Goal: Task Accomplishment & Management: Manage account settings

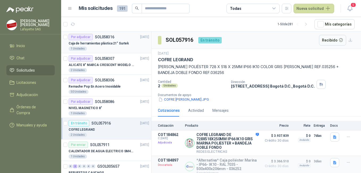
click at [110, 39] on p "SOL058316" at bounding box center [104, 37] width 19 height 4
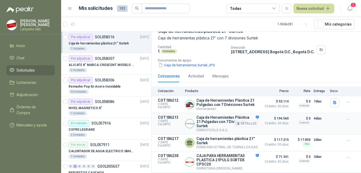
scroll to position [46, 0]
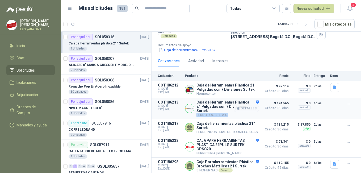
drag, startPoint x: 228, startPoint y: 110, endPoint x: 196, endPoint y: 111, distance: 31.4
click at [196, 111] on div "Caja de Herramientas Plástica 21 Pulgadas con 7 Divisiones Surtek FERROTOOLS S.…" at bounding box center [222, 108] width 74 height 17
copy p "FERROTOOLS S.A.S."
click at [111, 69] on div "2 Unidades" at bounding box center [109, 70] width 81 height 4
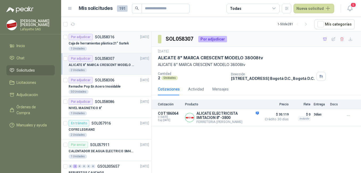
click at [98, 44] on p "Caja de herramientas plástica 21" Surtek" at bounding box center [99, 43] width 60 height 5
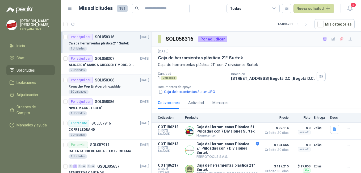
click at [106, 87] on p "Remache Pop En Acero Inoxidable" at bounding box center [95, 86] width 52 height 5
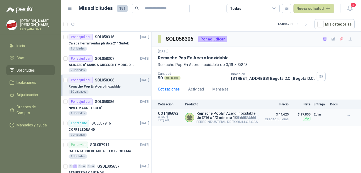
click at [246, 114] on button "Detalles" at bounding box center [246, 117] width 25 height 7
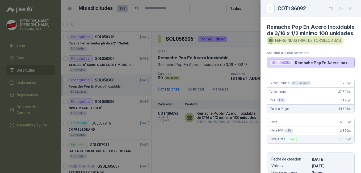
click at [119, 86] on div at bounding box center [180, 86] width 361 height 173
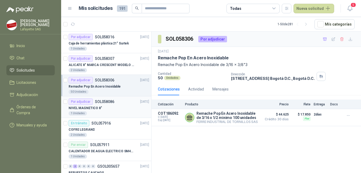
click at [88, 104] on div "Por adjudicar" at bounding box center [81, 101] width 24 height 6
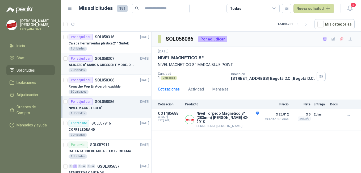
click at [108, 64] on p "ALICATE 8" MARCA CRESCENT MODELO 38008tv" at bounding box center [102, 65] width 66 height 5
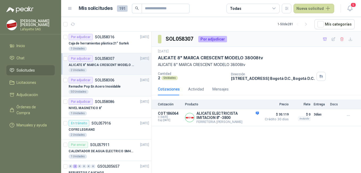
click at [110, 87] on p "Remache Pop En Acero Inoxidable" at bounding box center [95, 86] width 52 height 5
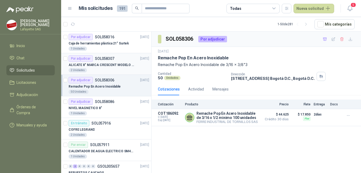
drag, startPoint x: 90, startPoint y: 63, endPoint x: 95, endPoint y: 63, distance: 5.1
click at [90, 63] on p "ALICATE 8" MARCA CRESCENT MODELO 38008tv" at bounding box center [102, 65] width 66 height 5
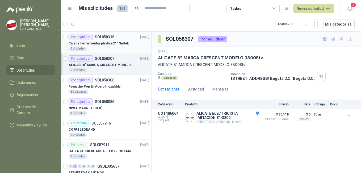
click at [110, 47] on div "1 Unidades" at bounding box center [109, 49] width 81 height 4
